Goal: Find specific page/section: Find specific page/section

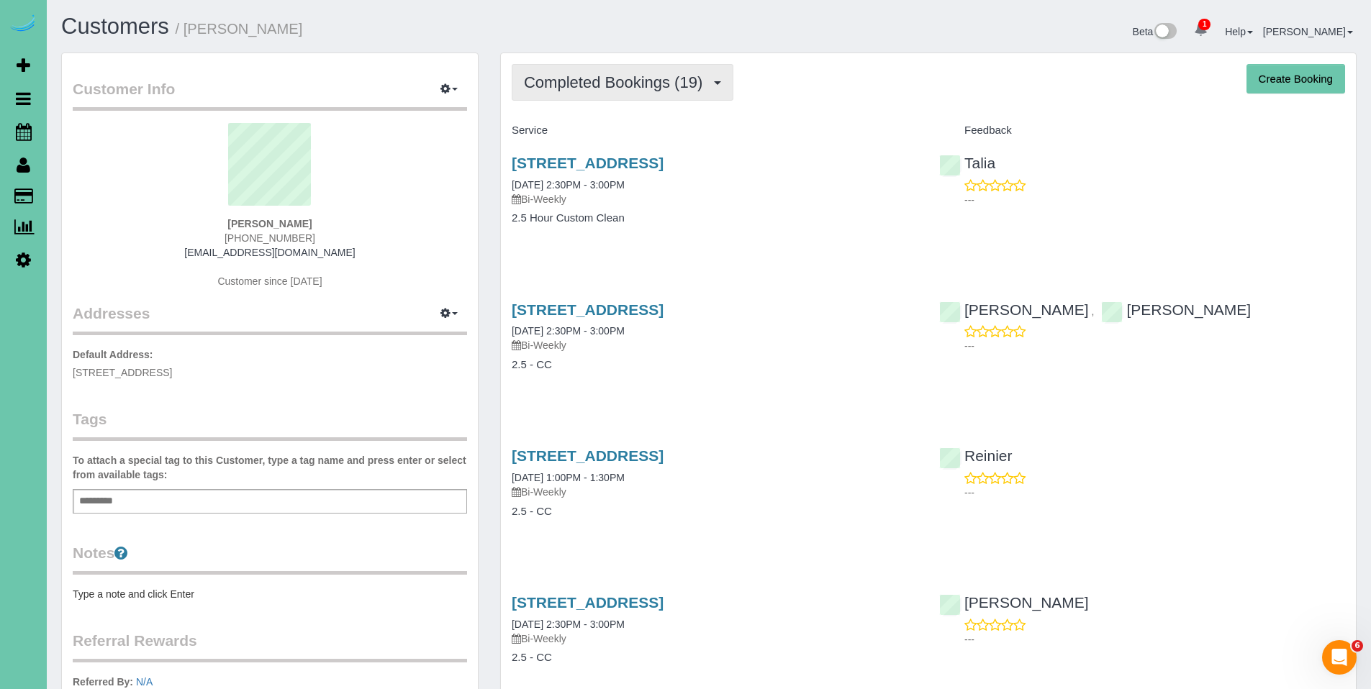
click at [605, 74] on span "Completed Bookings (19)" at bounding box center [617, 82] width 186 height 18
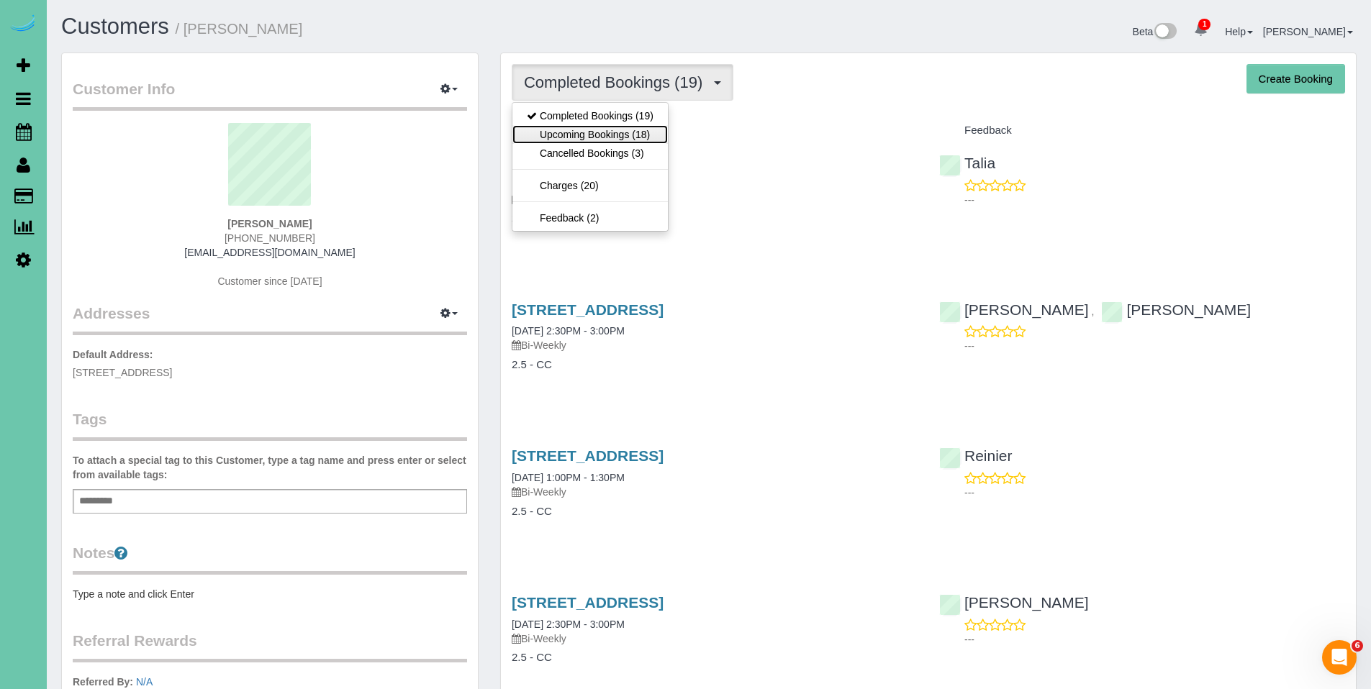
click at [597, 141] on link "Upcoming Bookings (18)" at bounding box center [589, 134] width 155 height 19
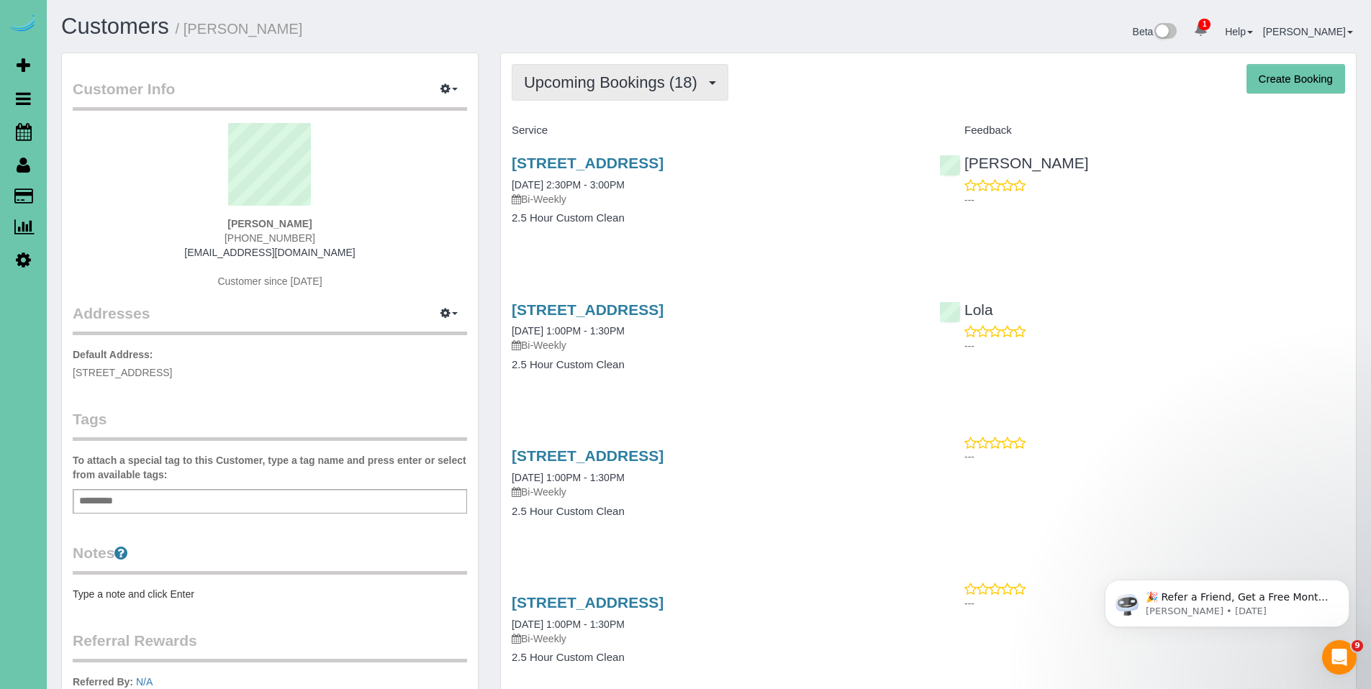
click at [617, 87] on span "Upcoming Bookings (18)" at bounding box center [614, 82] width 181 height 18
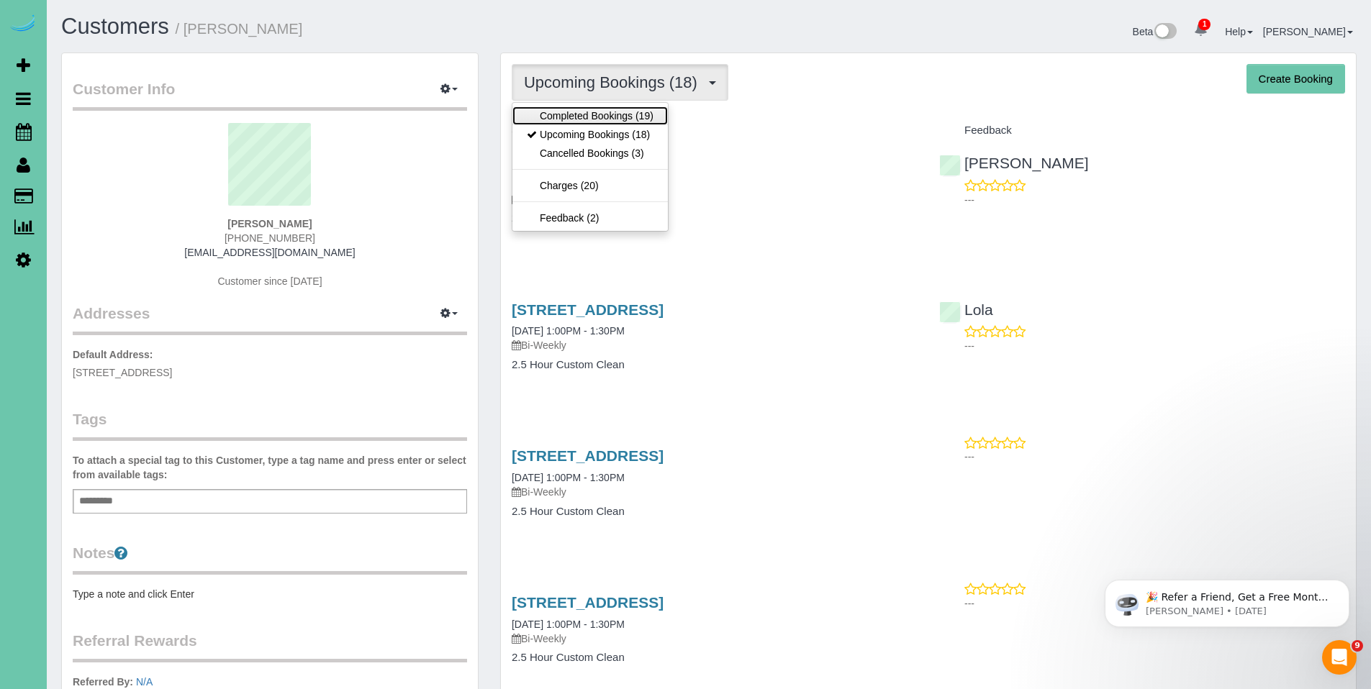
click at [609, 110] on link "Completed Bookings (19)" at bounding box center [589, 116] width 155 height 19
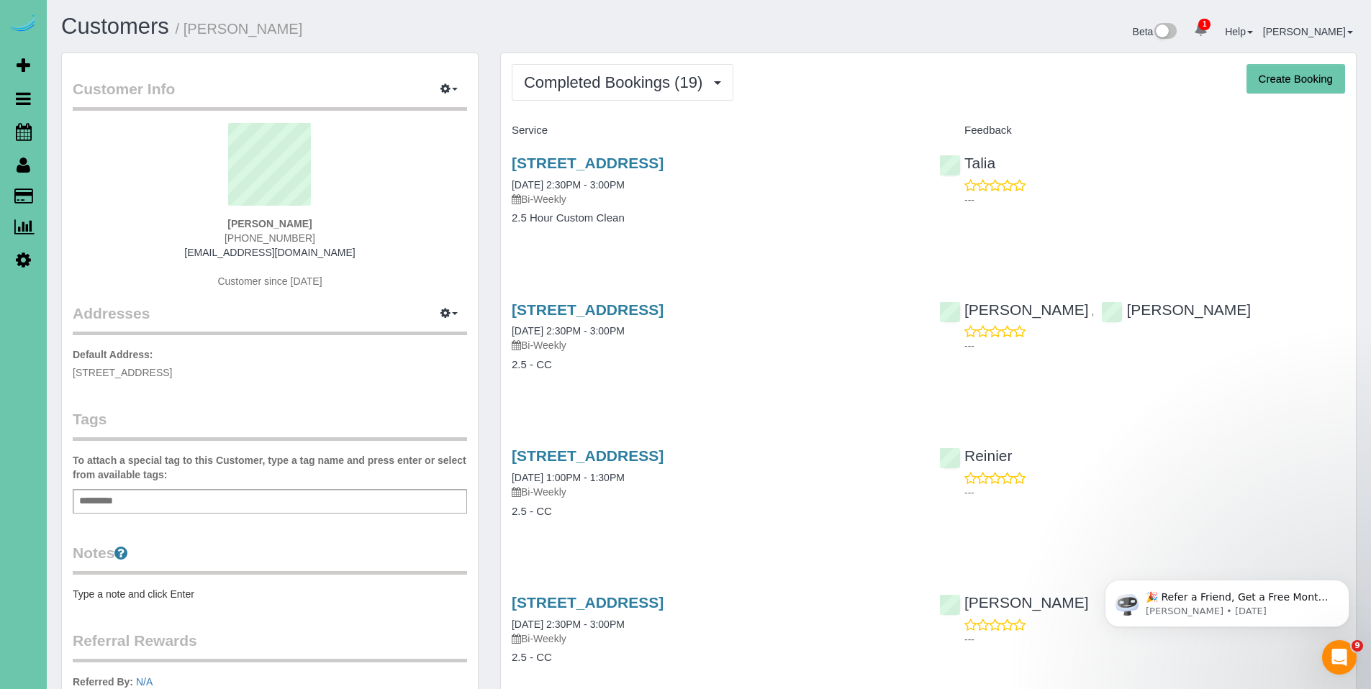
drag, startPoint x: 759, startPoint y: 163, endPoint x: 478, endPoint y: 161, distance: 281.4
click at [815, 171] on h3 "2304 N 65th St, Omaha, NE 68104" at bounding box center [715, 163] width 406 height 17
drag, startPoint x: 771, startPoint y: 163, endPoint x: 499, endPoint y: 160, distance: 271.3
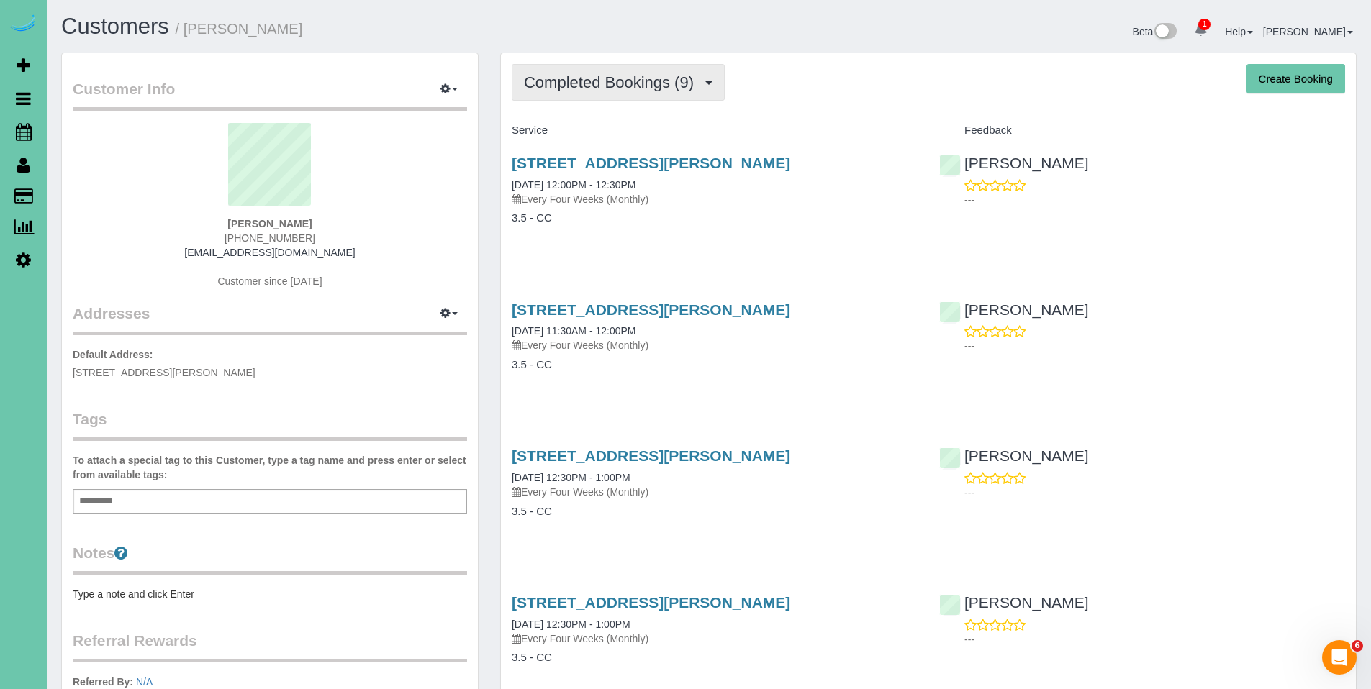
click at [602, 91] on button "Completed Bookings (9)" at bounding box center [618, 82] width 213 height 37
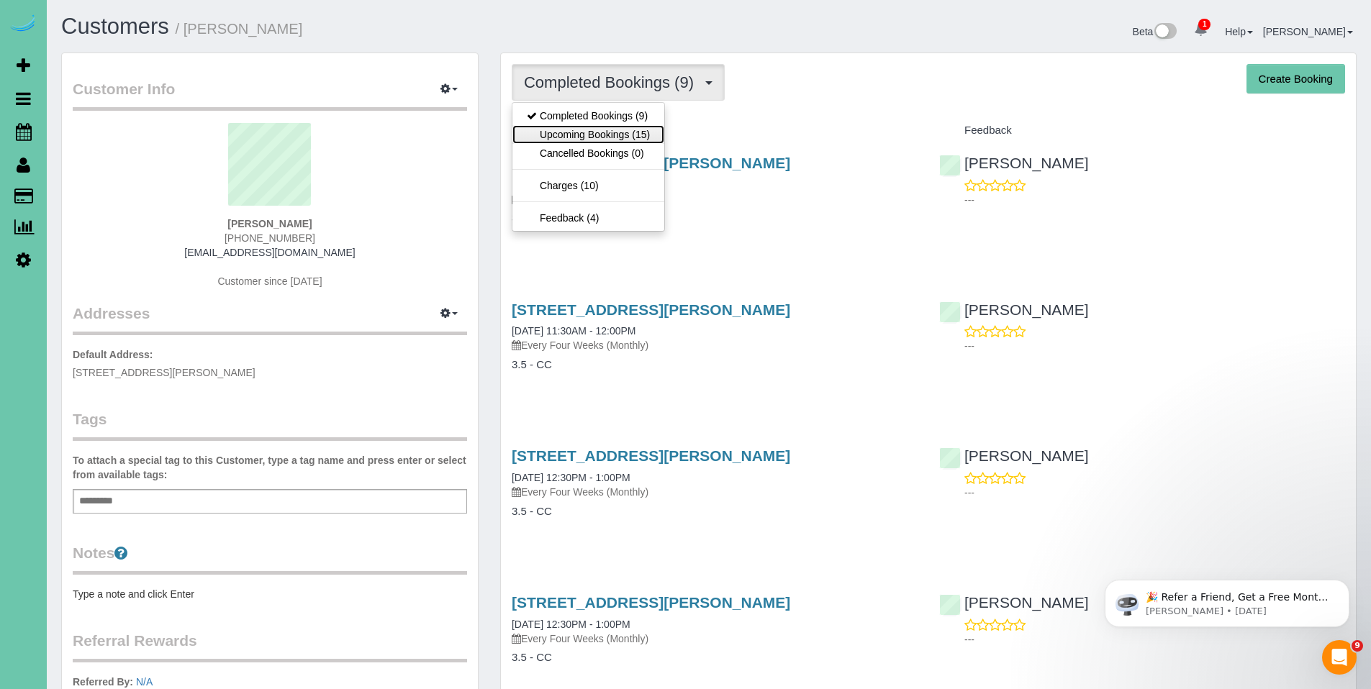
click at [597, 126] on link "Upcoming Bookings (15)" at bounding box center [588, 134] width 152 height 19
